Goal: Task Accomplishment & Management: Complete application form

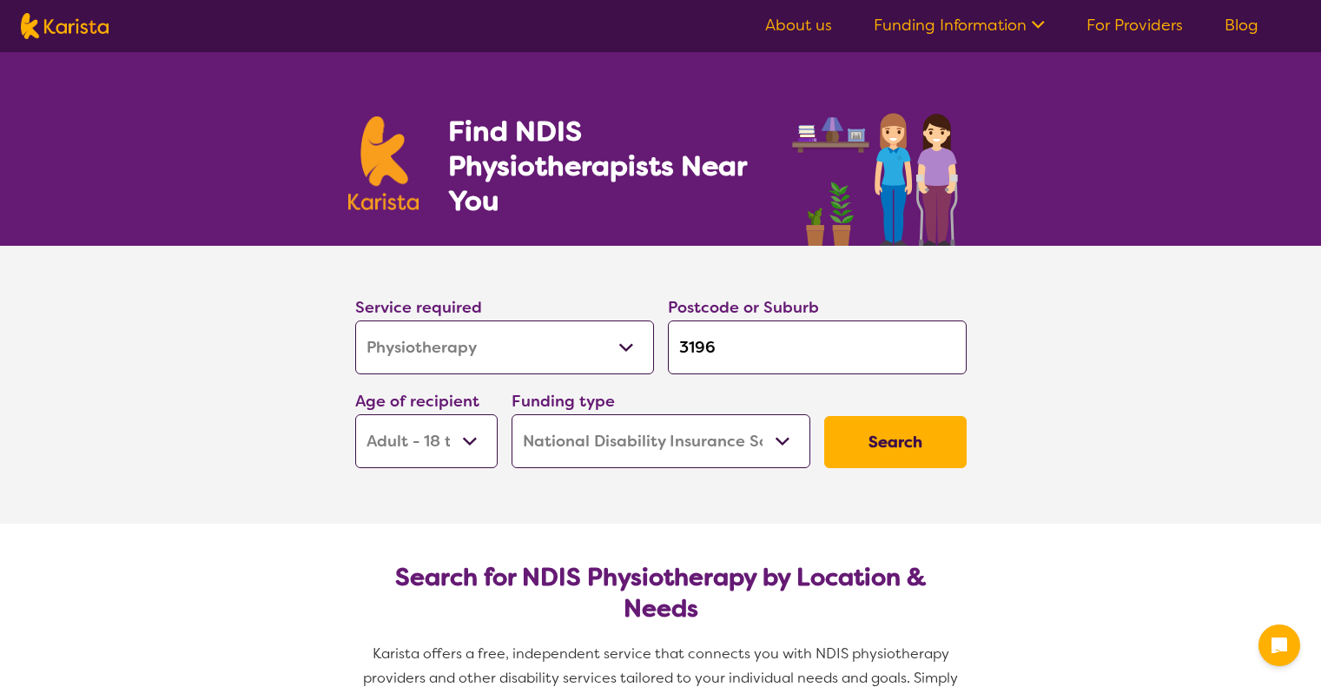
select select "Physiotherapy"
select select "AD"
select select "NDIS"
select select "Physiotherapy"
select select "AD"
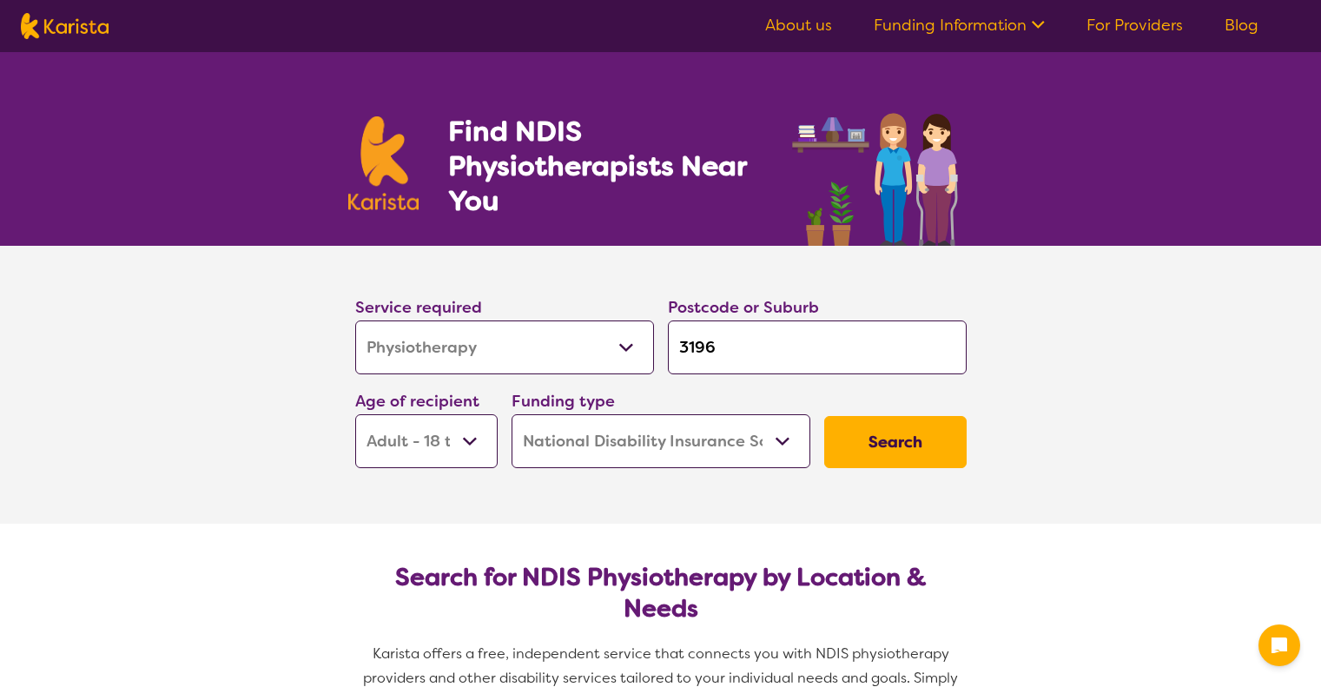
select select "NDIS"
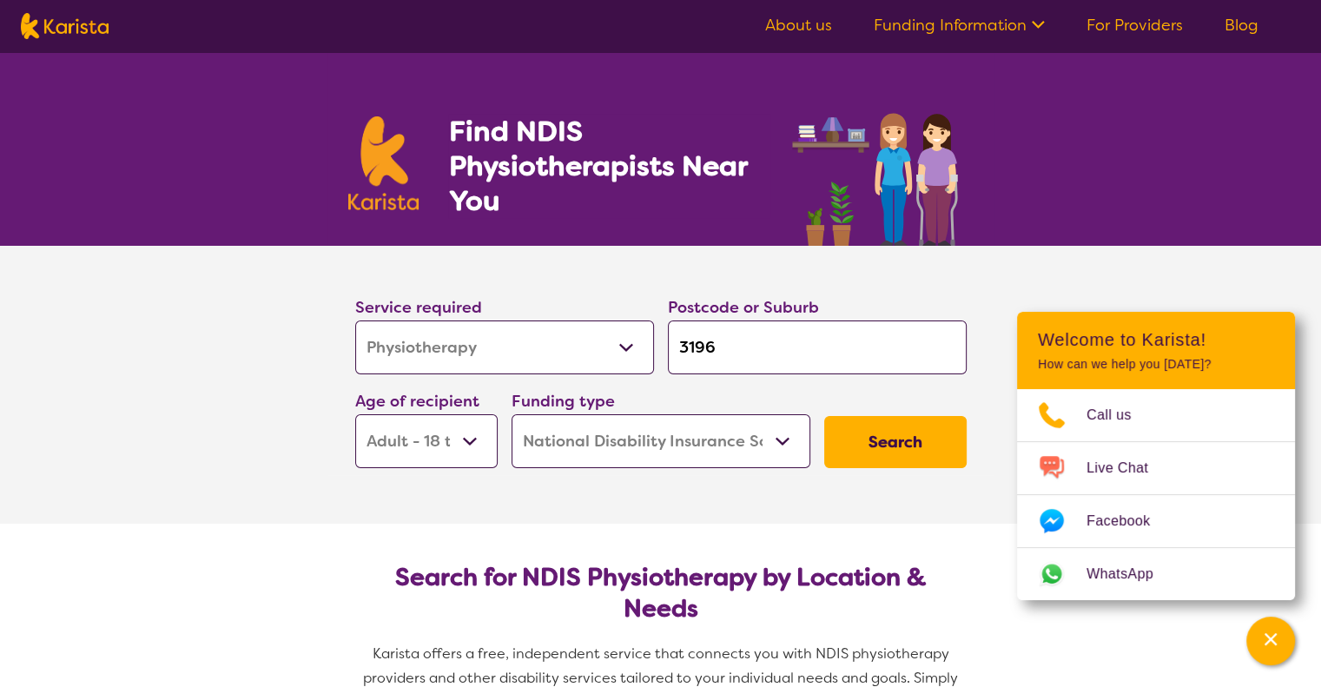
select select "Psychology"
click at [355, 321] on select "Allied Health Assistant Assessment ([MEDICAL_DATA] or [MEDICAL_DATA]) Behaviour…" at bounding box center [504, 348] width 299 height 54
select select "Psychology"
click at [717, 350] on input "3196" at bounding box center [817, 348] width 299 height 54
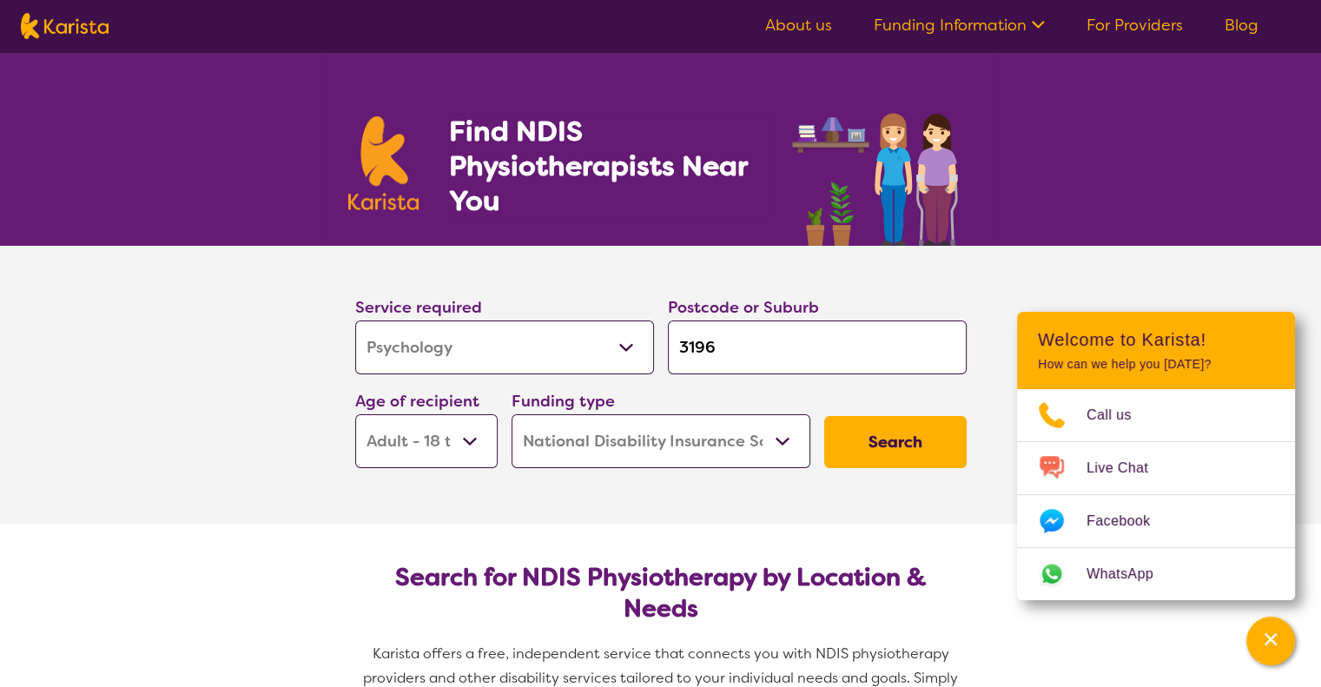
click at [718, 323] on input "3196" at bounding box center [817, 348] width 299 height 54
type input "319"
type input "31"
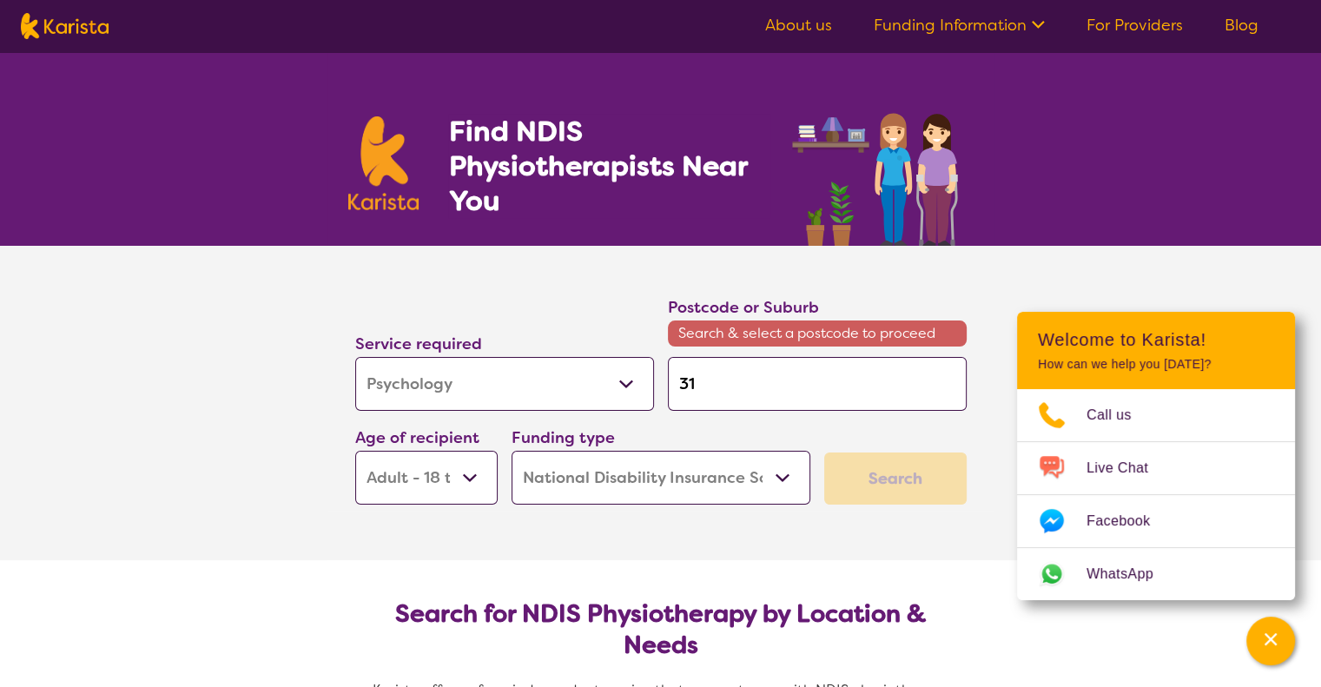
type input "3"
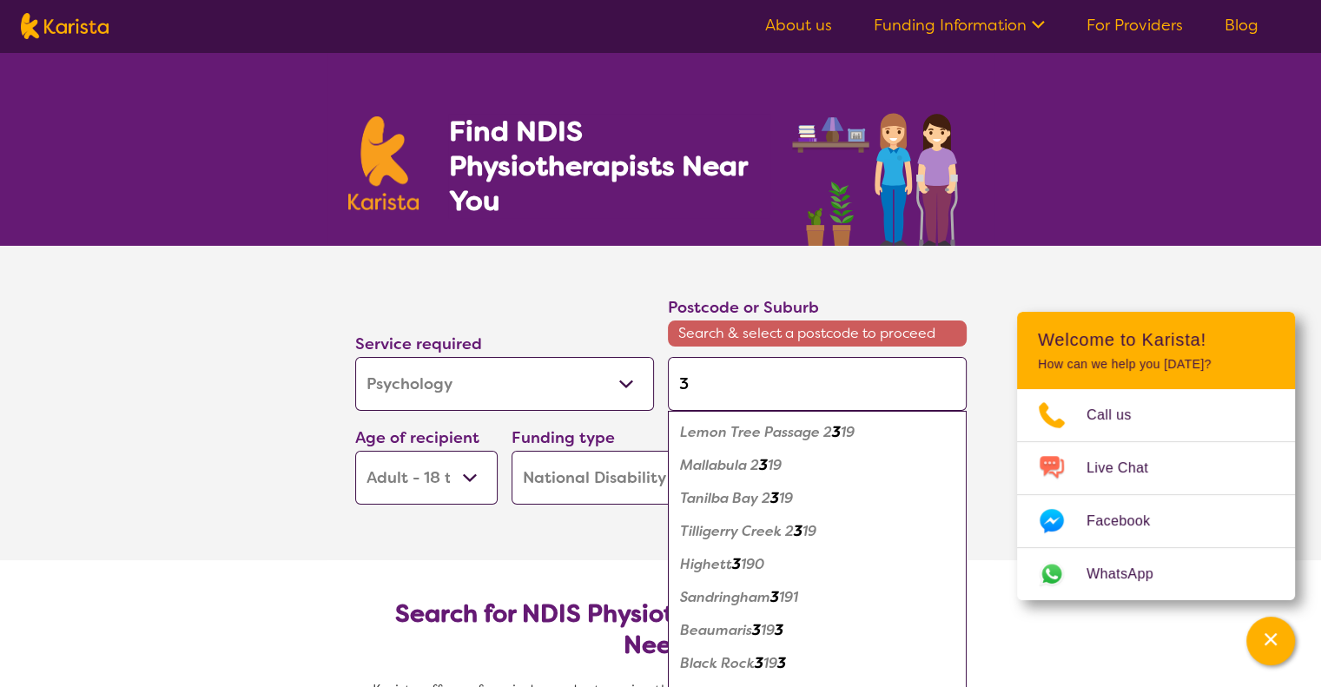
type input "39"
type input "397"
type input "3977"
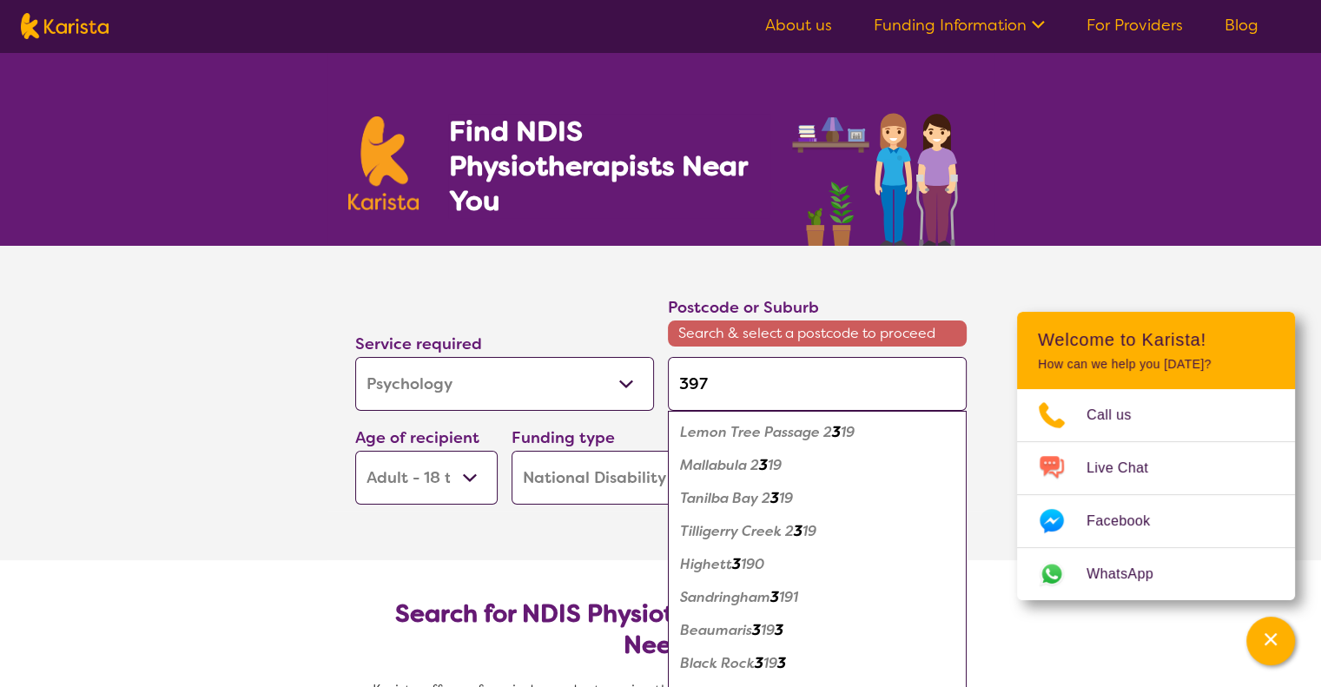
type input "3977"
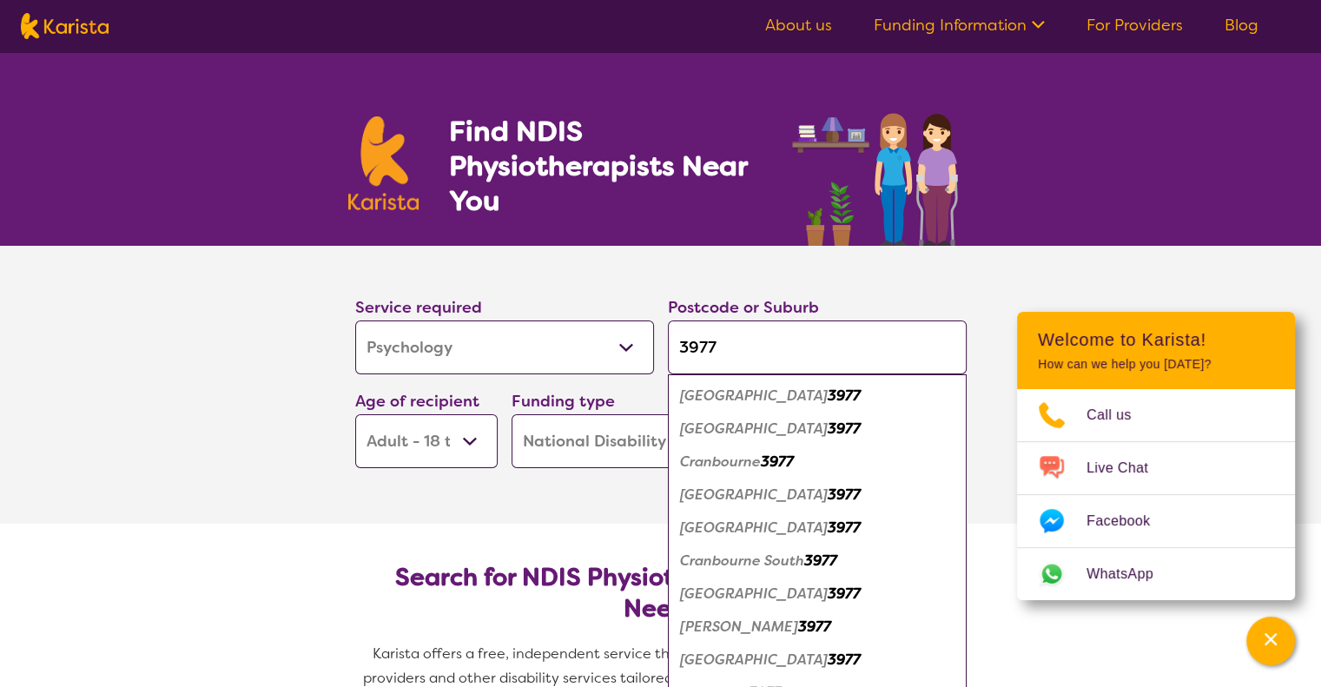
type input "3977"
click at [746, 524] on em "[GEOGRAPHIC_DATA]" at bounding box center [754, 528] width 148 height 18
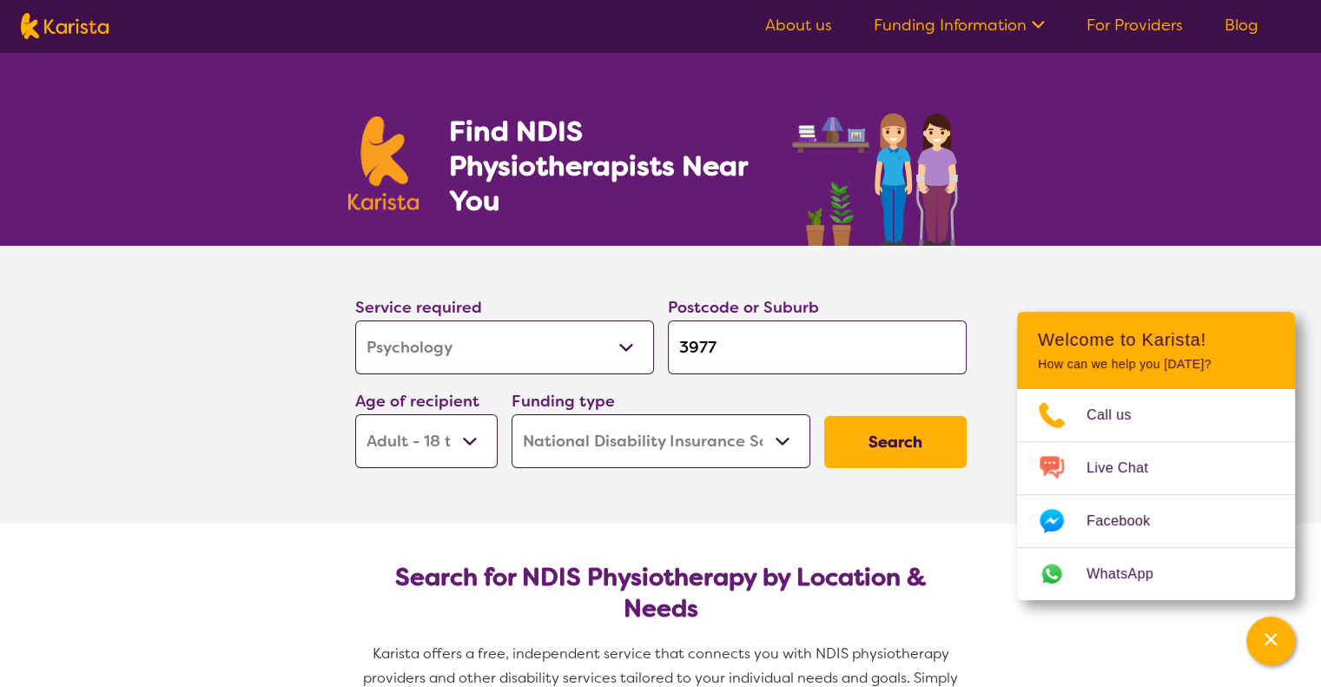
click at [593, 443] on select "Home Care Package (HCP) National Disability Insurance Scheme (NDIS) I don't know" at bounding box center [661, 441] width 299 height 54
click at [288, 446] on section "Service required Allied Health Assistant Assessment ([MEDICAL_DATA] or [MEDICAL…" at bounding box center [660, 385] width 1321 height 278
click at [954, 457] on button "Search" at bounding box center [895, 442] width 142 height 52
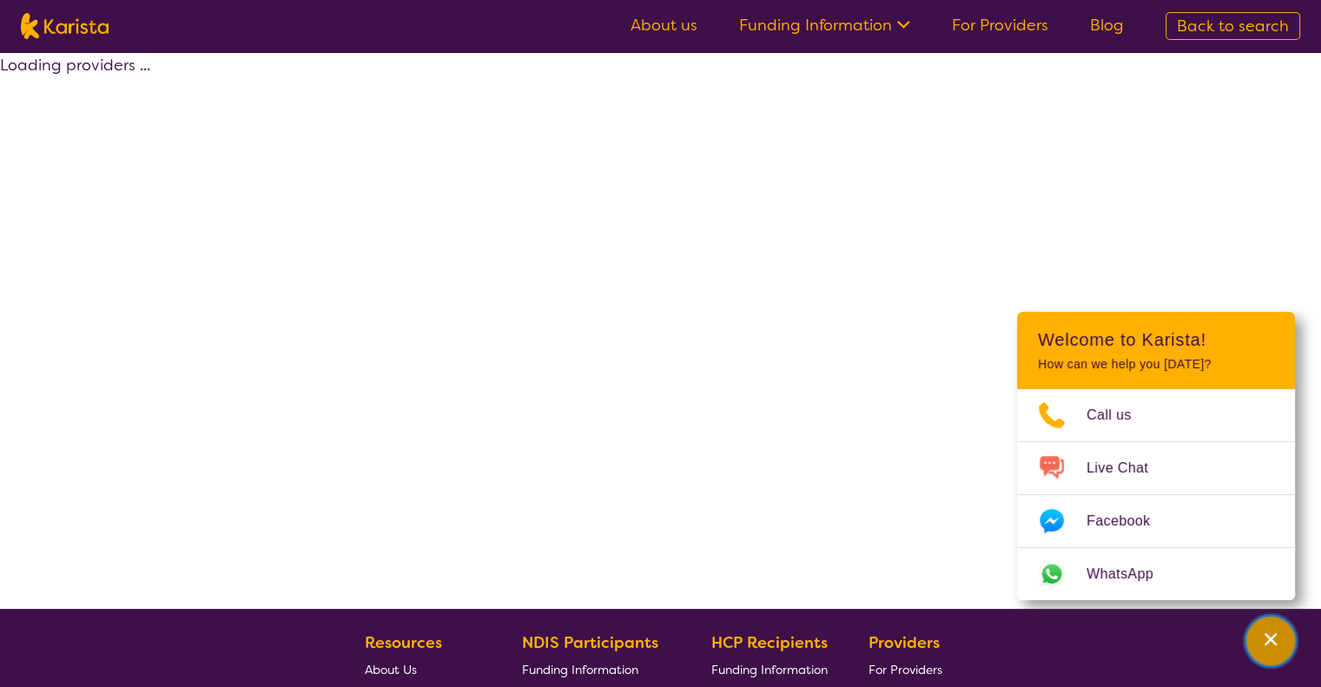
click at [1261, 638] on div "Channel Menu" at bounding box center [1270, 641] width 35 height 38
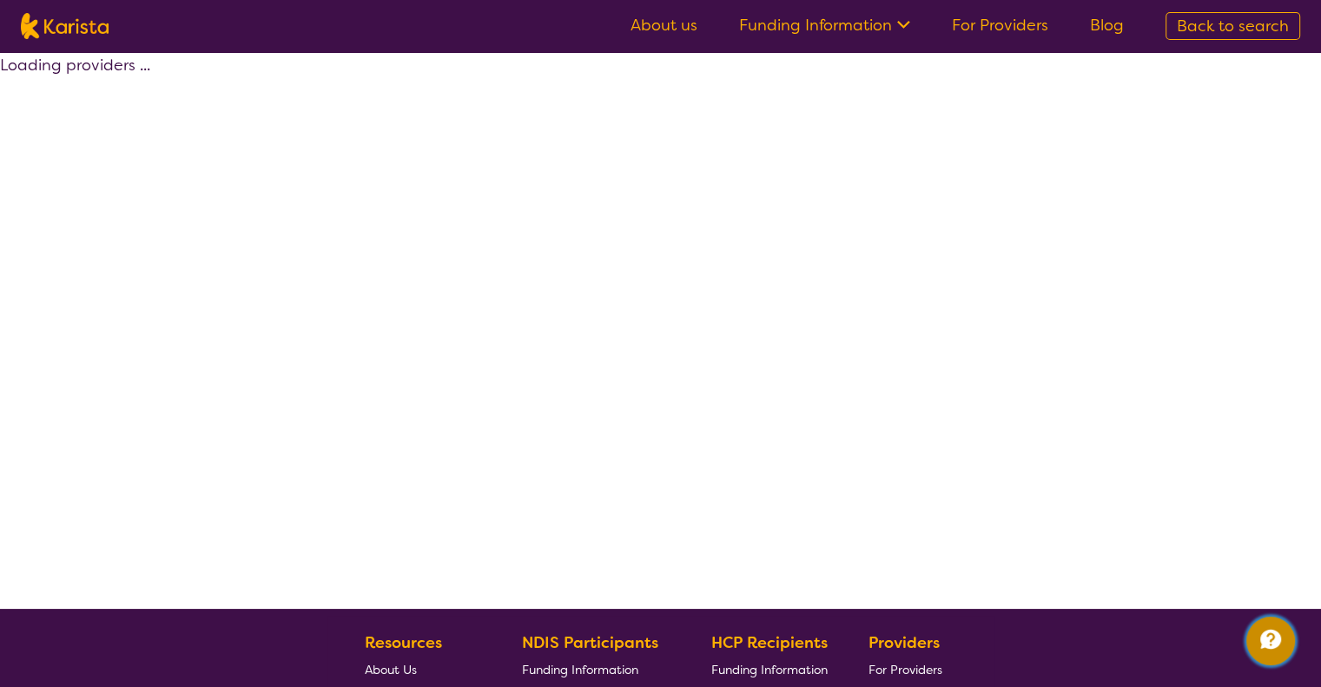
select select "by_score"
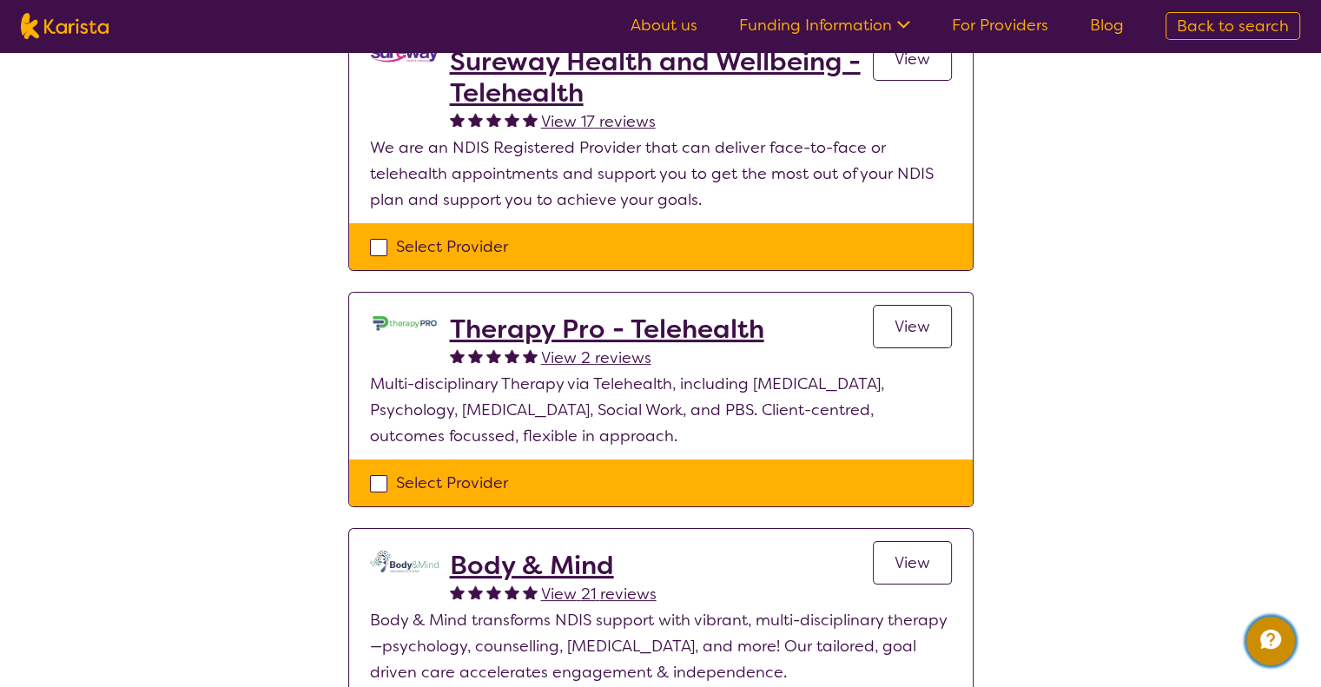
scroll to position [219, 0]
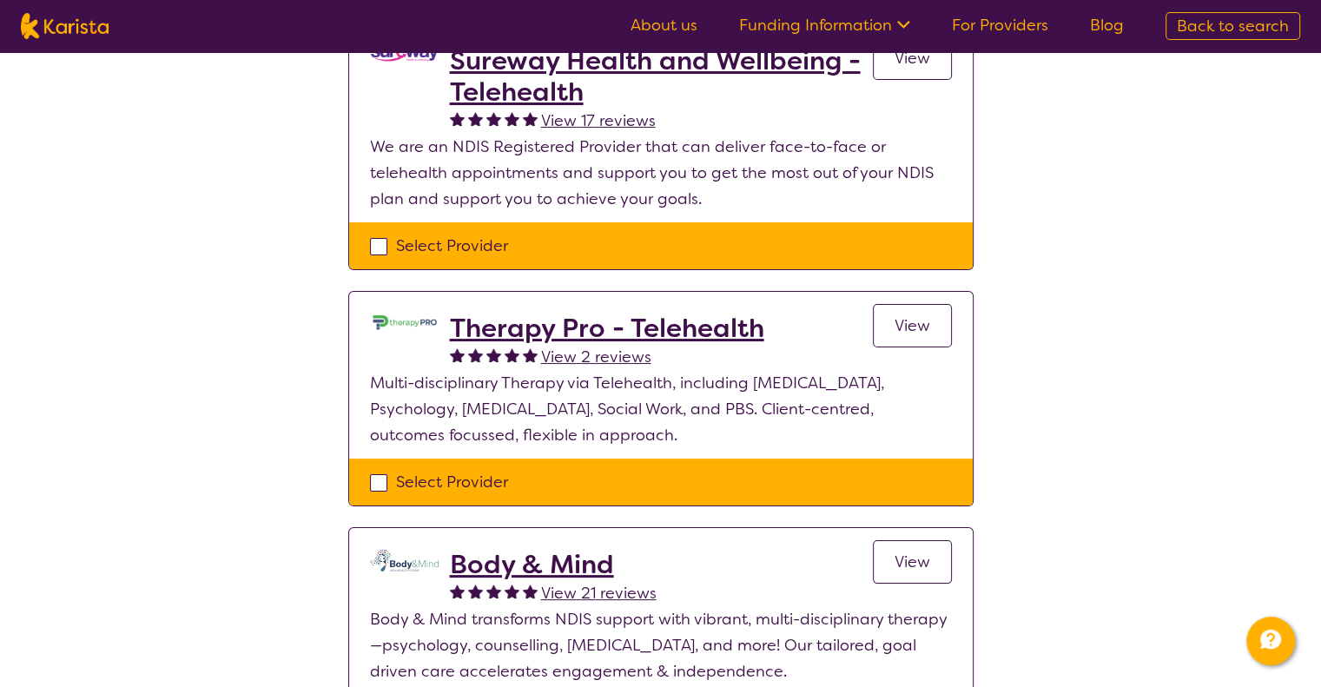
click at [195, 235] on div "Select one or more providers and click the 'NEXT' button to proceed 1 - 6 of 6 …" at bounding box center [660, 684] width 1321 height 1703
